Goal: Transaction & Acquisition: Purchase product/service

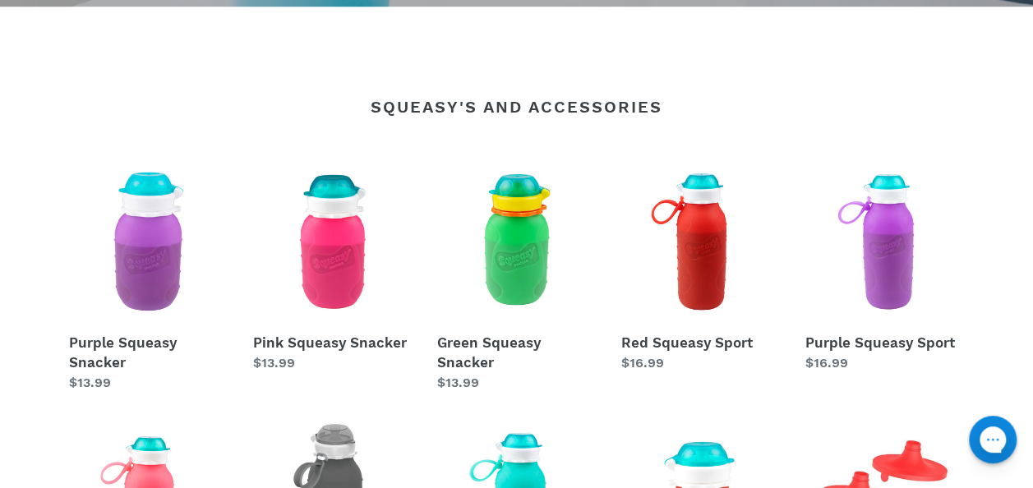
scroll to position [493, 0]
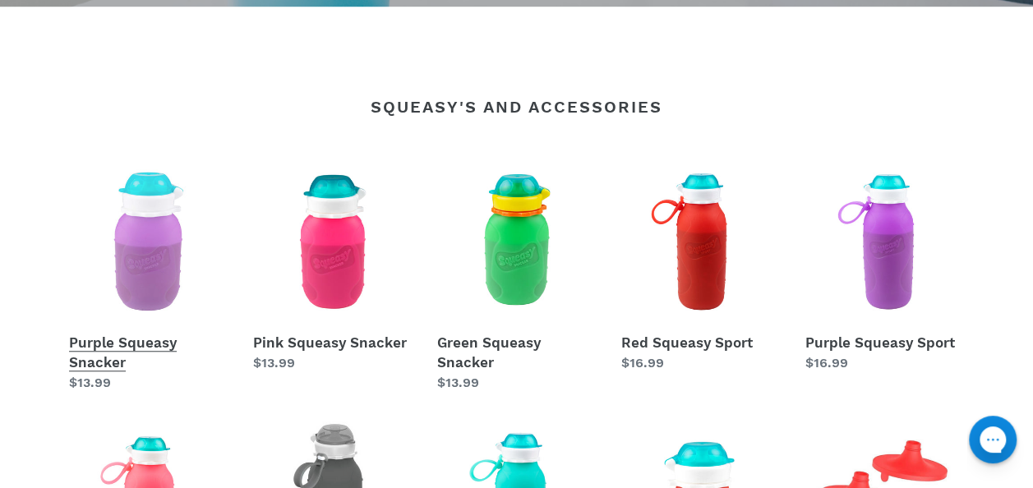
click at [135, 242] on link "Purple Squeasy Snacker" at bounding box center [148, 277] width 159 height 231
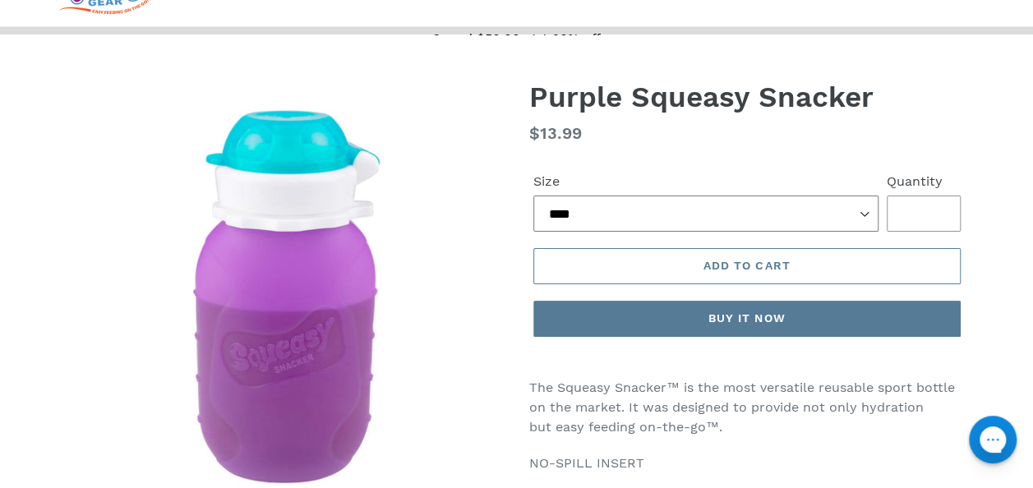
click at [562, 203] on div "Size **** ***** ******" at bounding box center [705, 202] width 353 height 60
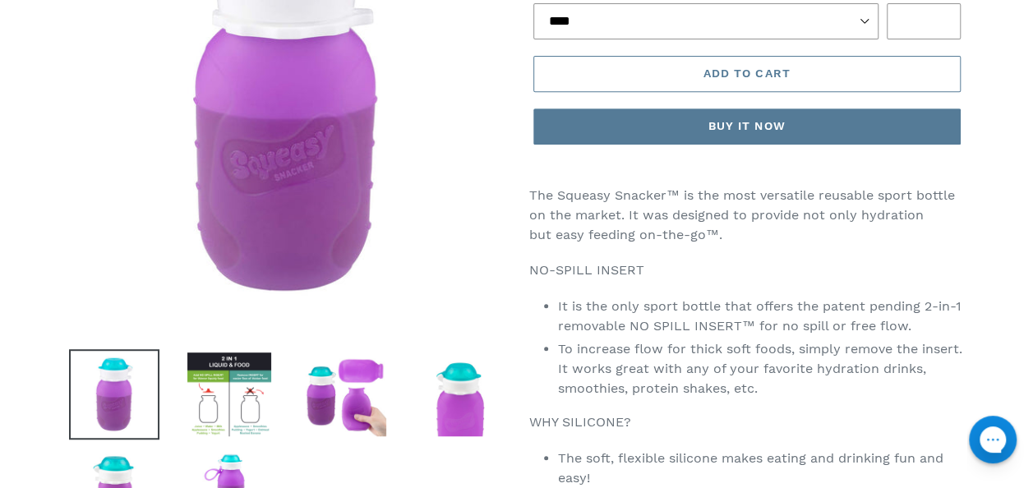
scroll to position [329, 0]
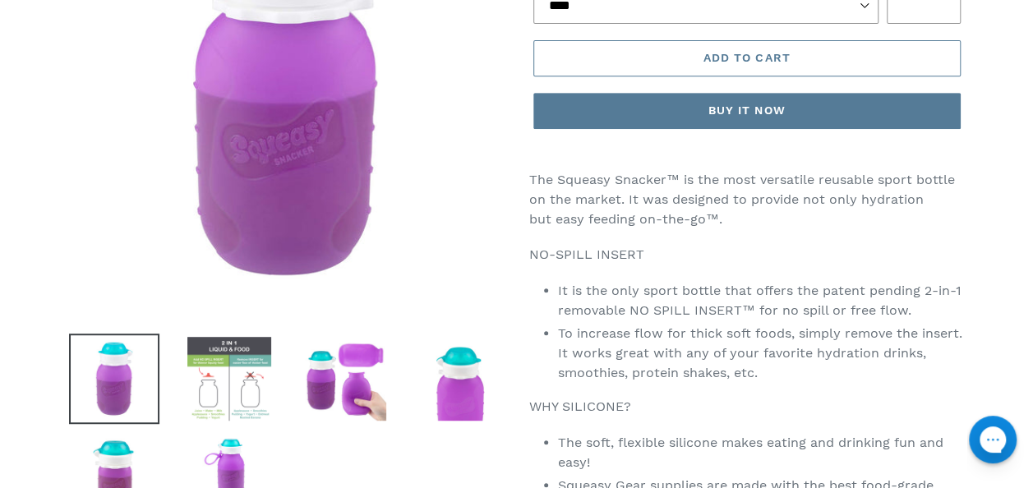
click at [219, 395] on img at bounding box center [229, 379] width 90 height 90
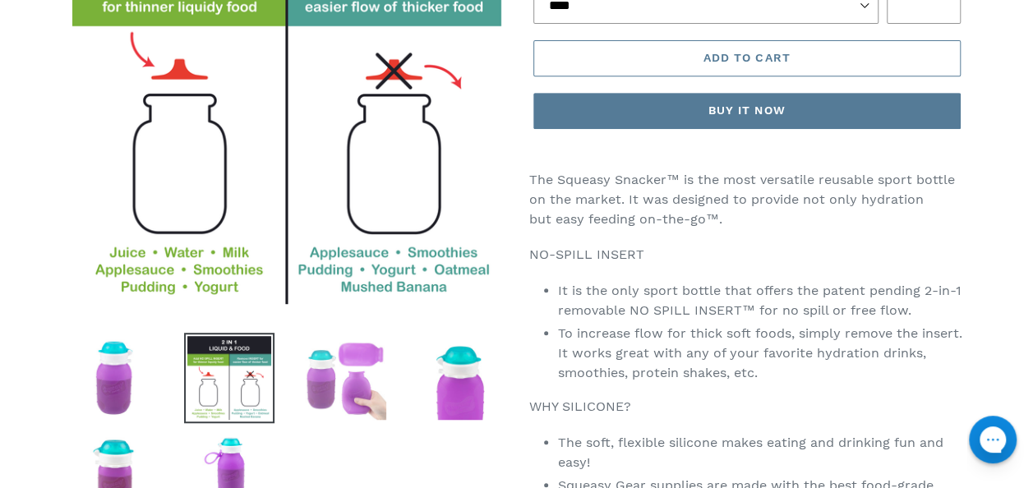
click at [376, 397] on img at bounding box center [344, 378] width 90 height 90
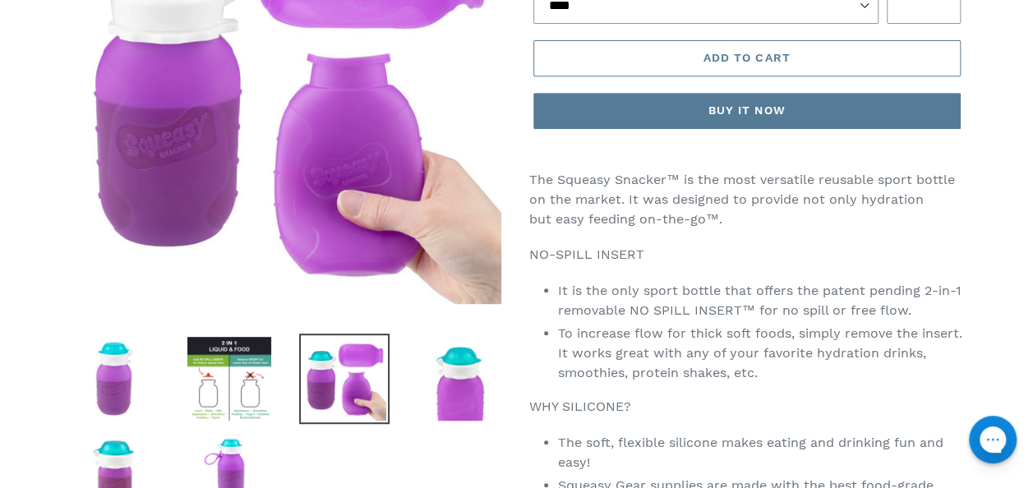
click at [466, 426] on li at bounding box center [447, 382] width 115 height 95
click at [454, 402] on img at bounding box center [459, 379] width 90 height 90
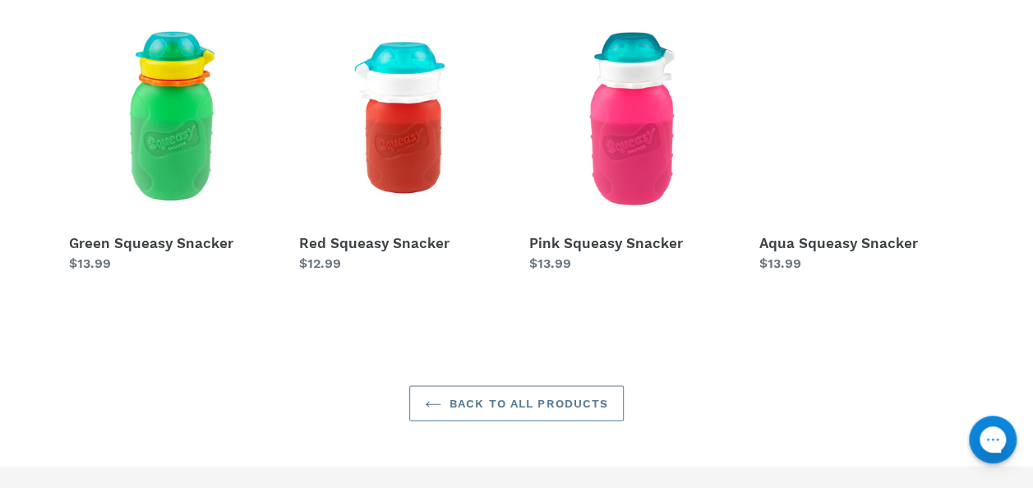
scroll to position [1644, 0]
